Goal: Navigation & Orientation: Find specific page/section

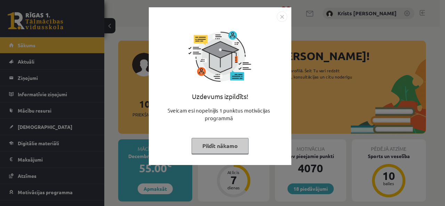
click at [212, 146] on button "Pildīt nākamo" at bounding box center [220, 146] width 57 height 16
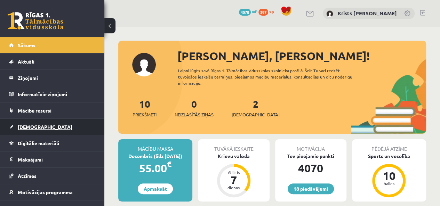
click at [33, 129] on span "[DEMOGRAPHIC_DATA]" at bounding box center [45, 127] width 55 height 6
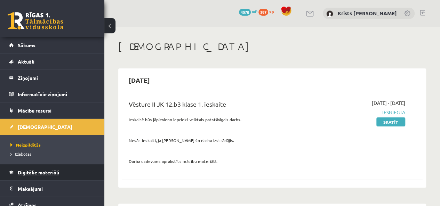
click at [30, 171] on span "Digitālie materiāli" at bounding box center [38, 172] width 41 height 6
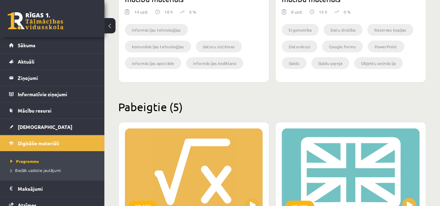
scroll to position [939, 0]
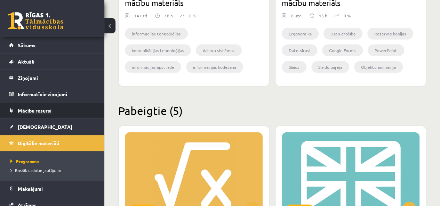
click at [32, 110] on span "Mācību resursi" at bounding box center [35, 110] width 34 height 6
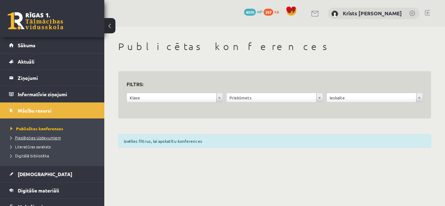
click at [37, 138] on span "Pieslēgties Uzdevumiem" at bounding box center [35, 138] width 50 height 6
